Goal: Go to known website: Go to known website

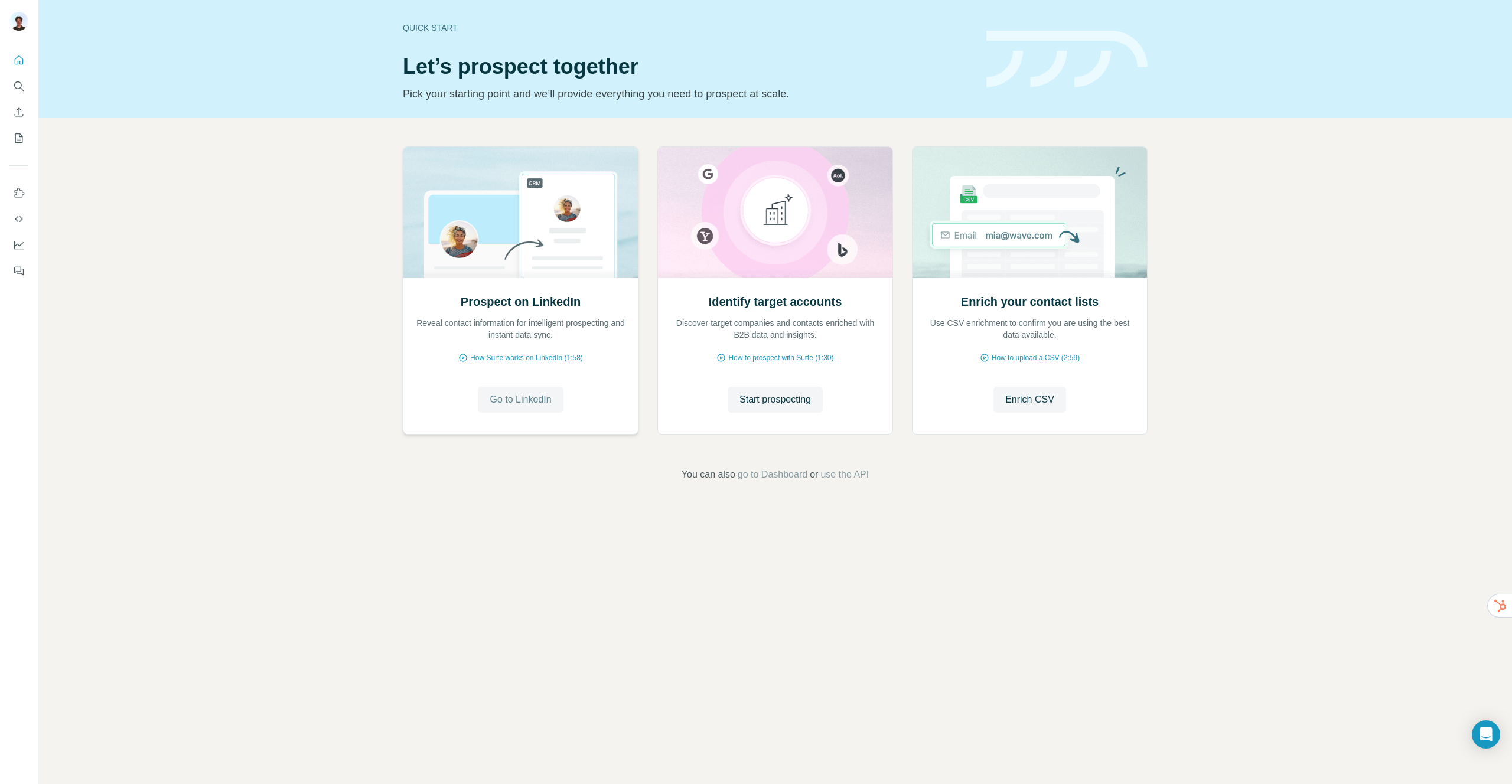
click at [494, 410] on button "Go to LinkedIn" at bounding box center [520, 399] width 85 height 26
